Goal: Information Seeking & Learning: Learn about a topic

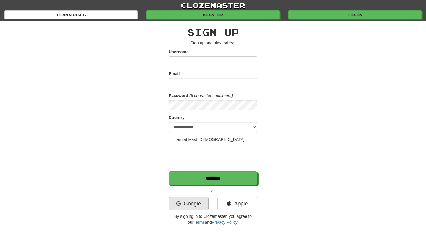
click at [191, 203] on link "Google" at bounding box center [189, 204] width 40 height 14
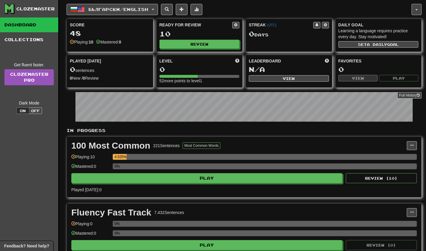
click at [27, 112] on button "On" at bounding box center [22, 110] width 13 height 7
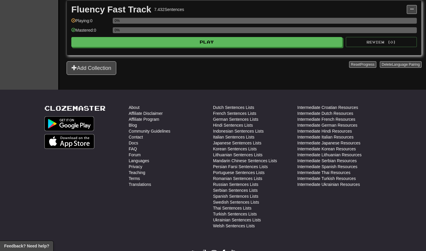
scroll to position [173, 0]
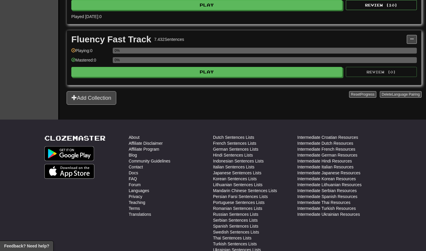
click at [107, 97] on button "Add Collection" at bounding box center [92, 98] width 50 height 14
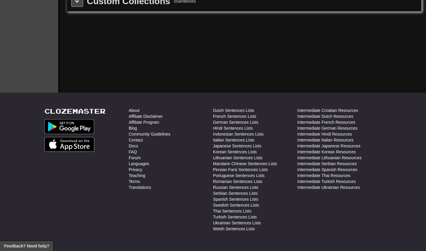
scroll to position [0, 0]
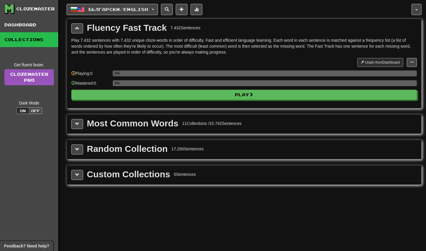
click at [33, 5] on div "Clozemaster" at bounding box center [31, 9] width 54 height 10
click at [30, 22] on link "Dashboard" at bounding box center [29, 24] width 58 height 15
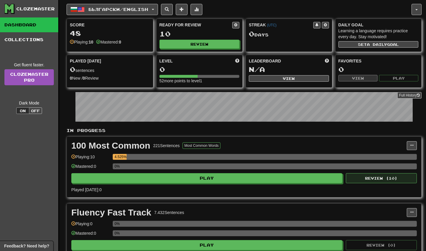
click at [379, 179] on button "Review ( 10 )" at bounding box center [381, 178] width 71 height 10
select select "**"
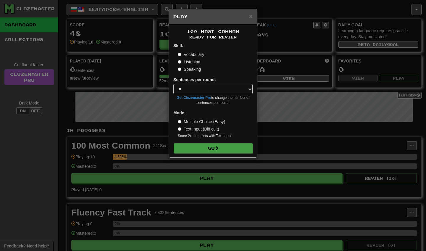
click at [238, 149] on button "Go" at bounding box center [213, 148] width 79 height 10
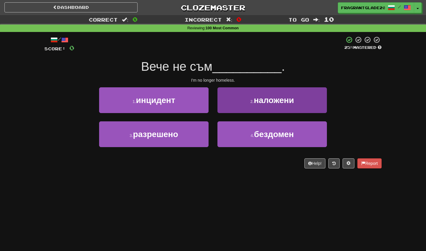
click at [267, 100] on span "наложени" at bounding box center [274, 100] width 40 height 9
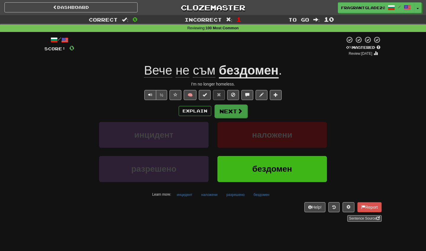
click at [237, 115] on button "Next" at bounding box center [231, 111] width 33 height 14
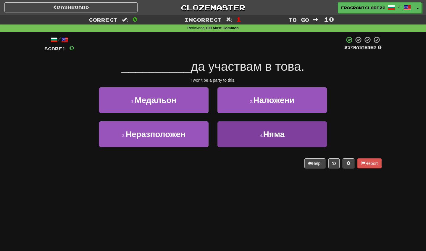
click at [274, 130] on span "Няма" at bounding box center [273, 134] width 21 height 9
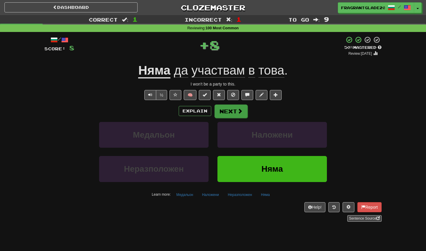
click at [225, 110] on button "Next" at bounding box center [231, 111] width 33 height 14
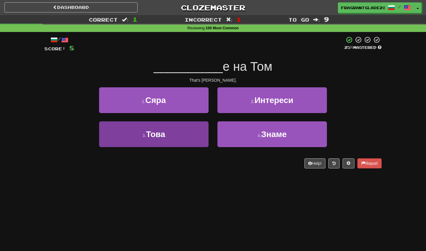
click at [177, 136] on button "3 . Това" at bounding box center [153, 134] width 109 height 26
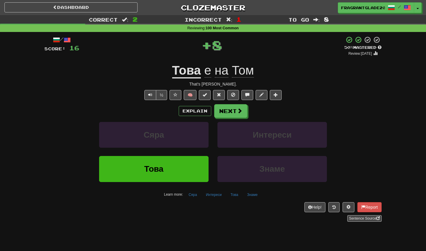
click at [232, 103] on div "/ Score: 16 + 8 50 % Mastered Review: 2025-08-28 Това е на Том That's Tom's. ½ …" at bounding box center [212, 129] width 337 height 186
click at [231, 113] on button "Next" at bounding box center [231, 111] width 33 height 14
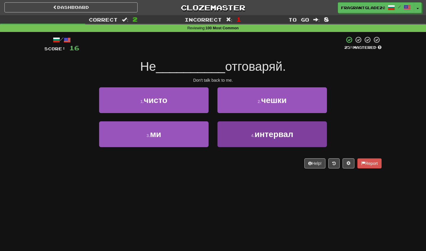
click at [258, 146] on button "4 . интервал" at bounding box center [272, 134] width 109 height 26
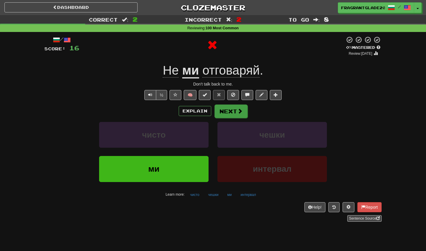
click at [229, 108] on button "Next" at bounding box center [231, 111] width 33 height 14
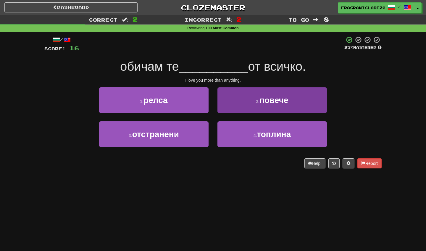
click at [272, 105] on button "2 . повече" at bounding box center [272, 100] width 109 height 26
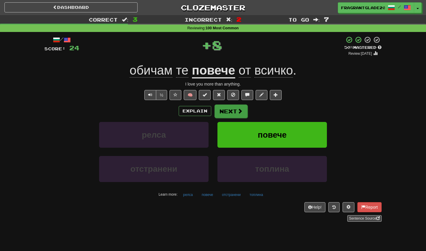
click at [233, 109] on button "Next" at bounding box center [231, 111] width 33 height 14
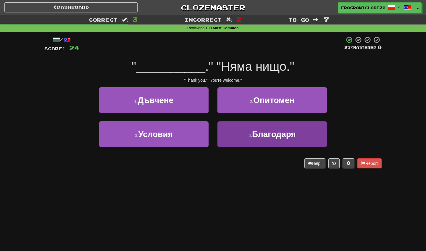
click at [234, 126] on button "4 . Благодаря" at bounding box center [272, 134] width 109 height 26
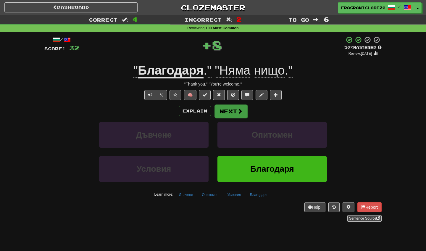
click at [229, 107] on button "Next" at bounding box center [231, 111] width 33 height 14
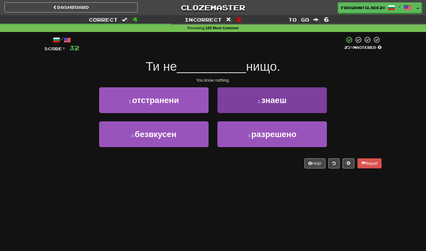
click at [244, 89] on button "2 . знаеш" at bounding box center [272, 100] width 109 height 26
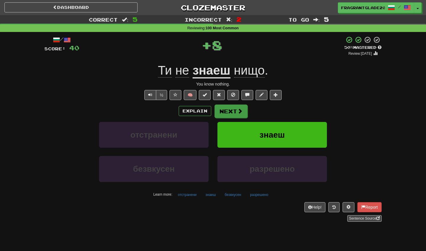
click at [232, 111] on button "Next" at bounding box center [231, 111] width 33 height 14
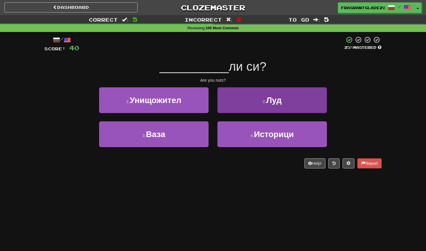
click at [254, 96] on button "2 . Луд" at bounding box center [272, 100] width 109 height 26
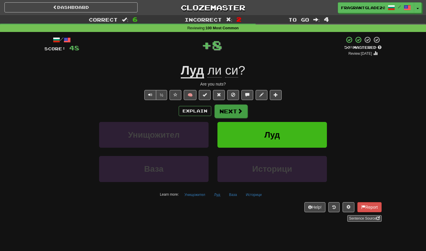
click at [232, 106] on button "Next" at bounding box center [231, 111] width 33 height 14
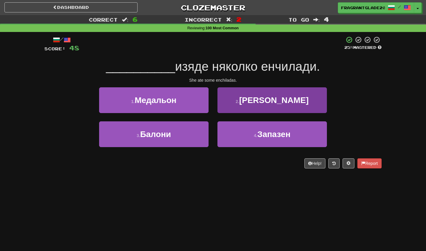
click at [259, 91] on button "2 . Тя" at bounding box center [272, 100] width 109 height 26
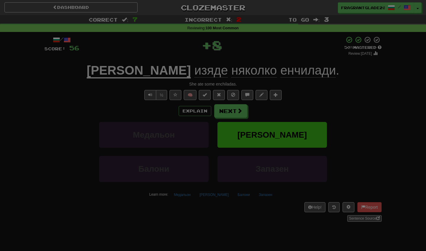
click at [223, 104] on body "Dashboard Clozemaster FragrantGlade2055 / Toggle Dropdown Dashboard Leaderboard…" at bounding box center [213, 230] width 426 height 461
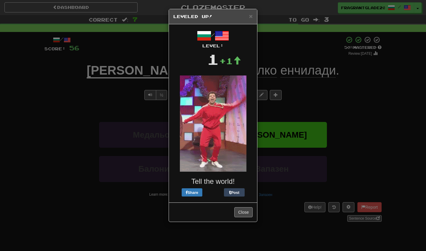
click at [241, 211] on button "Close" at bounding box center [243, 212] width 18 height 10
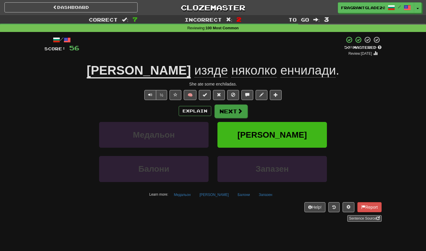
click at [230, 112] on button "Next" at bounding box center [231, 111] width 33 height 14
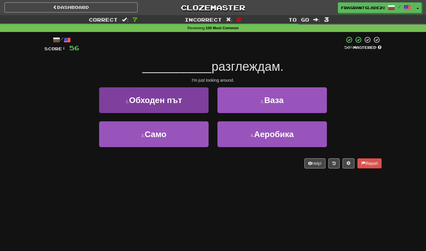
click at [186, 102] on button "1 . Обходен път" at bounding box center [153, 100] width 109 height 26
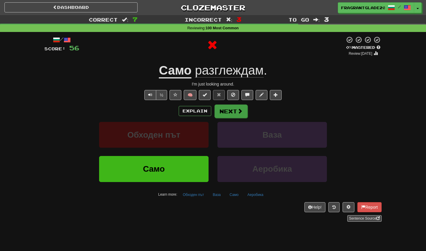
click at [229, 109] on button "Next" at bounding box center [231, 111] width 33 height 14
